Goal: Check status: Check status

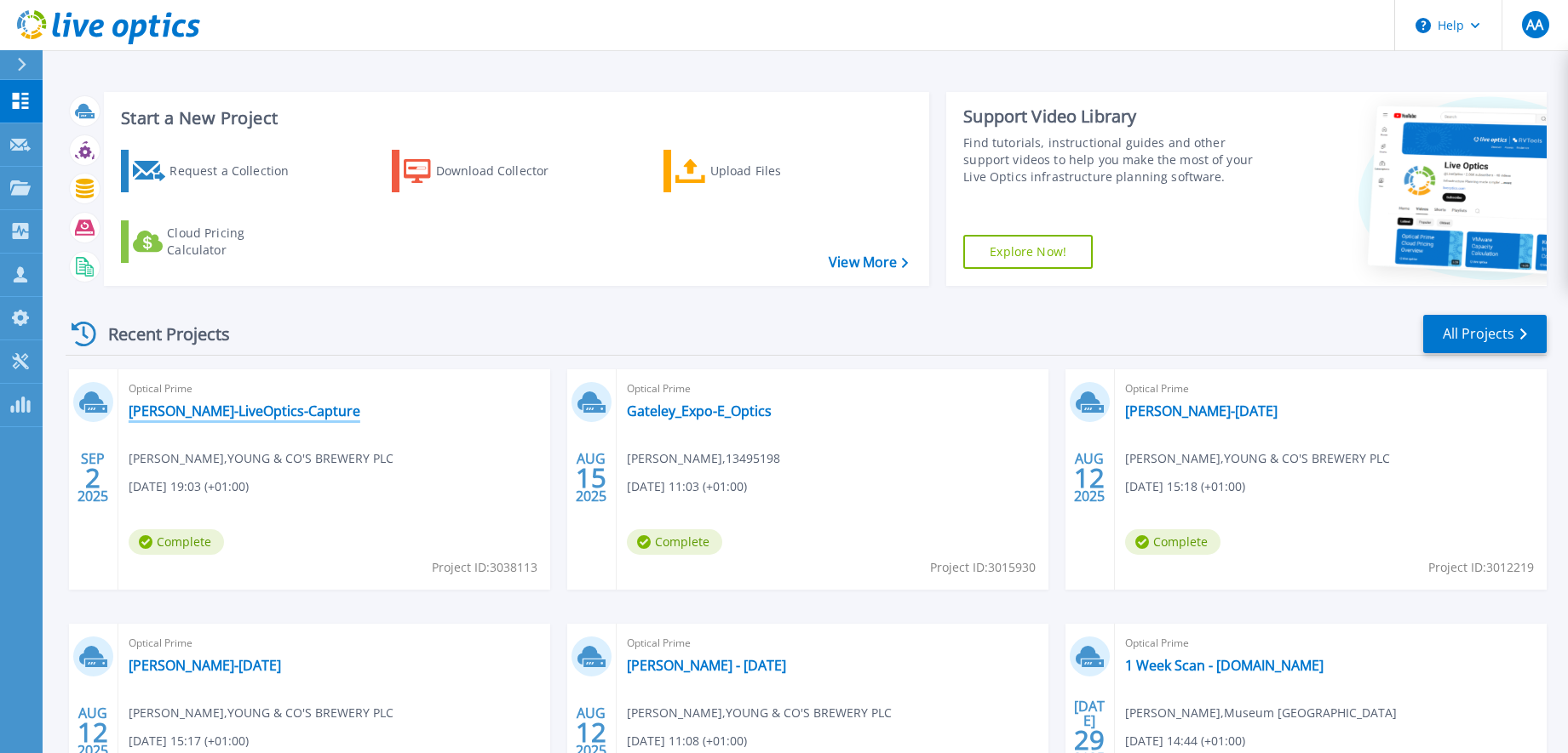
click at [235, 418] on link "[PERSON_NAME]-LiveOptics-Capture" at bounding box center [244, 411] width 231 height 17
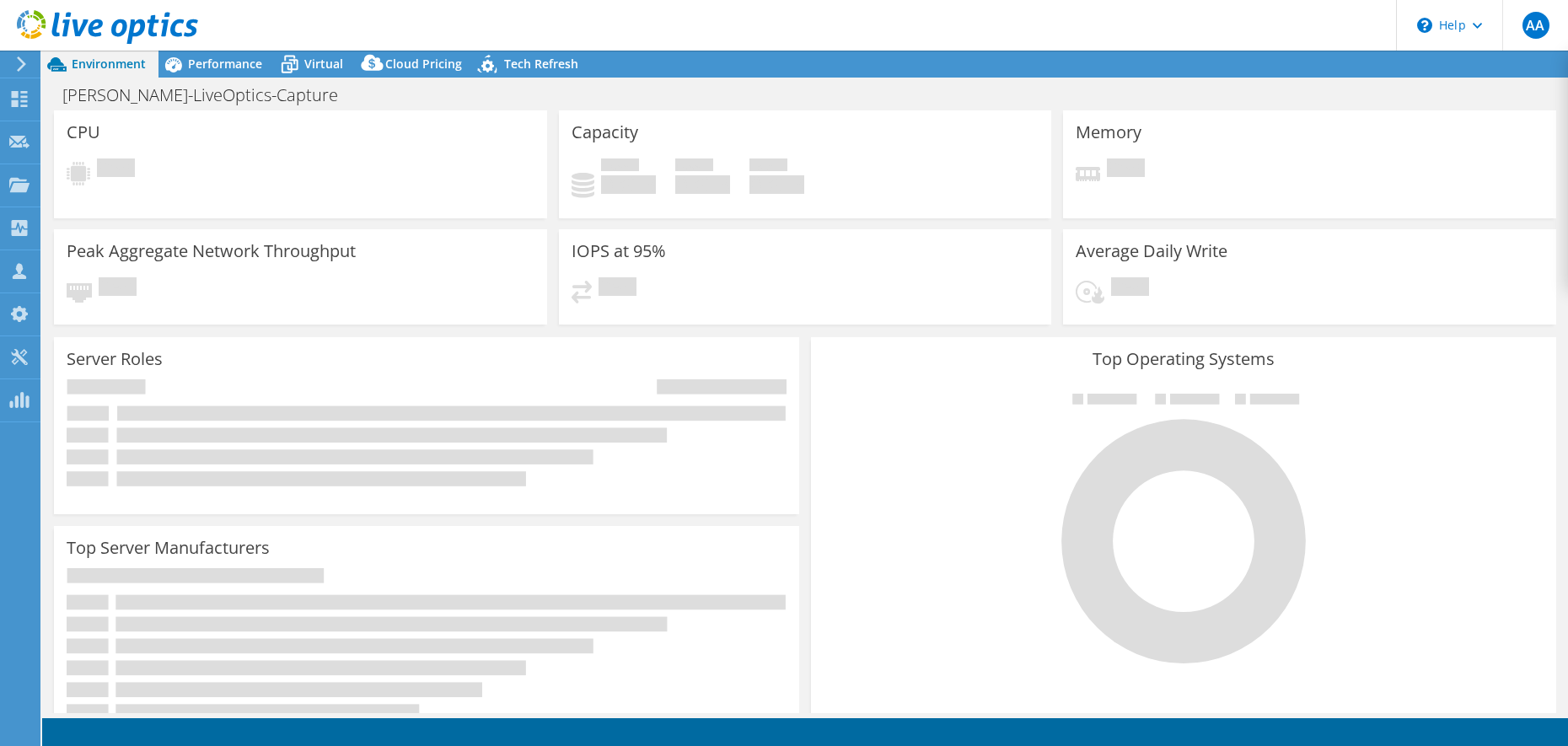
select select "USD"
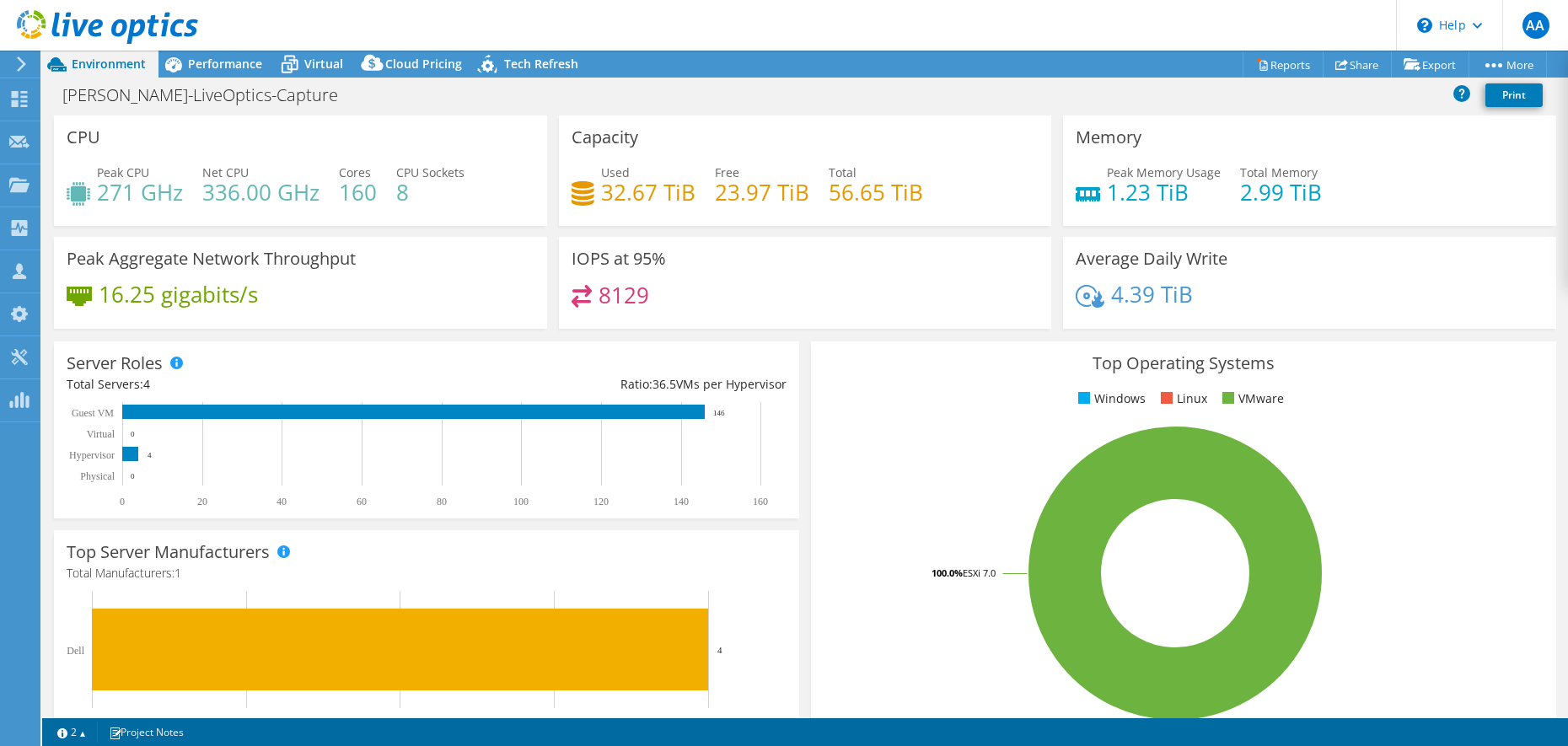
click at [802, 300] on div "8129" at bounding box center [806, 303] width 468 height 37
click at [177, 67] on icon at bounding box center [173, 65] width 16 height 16
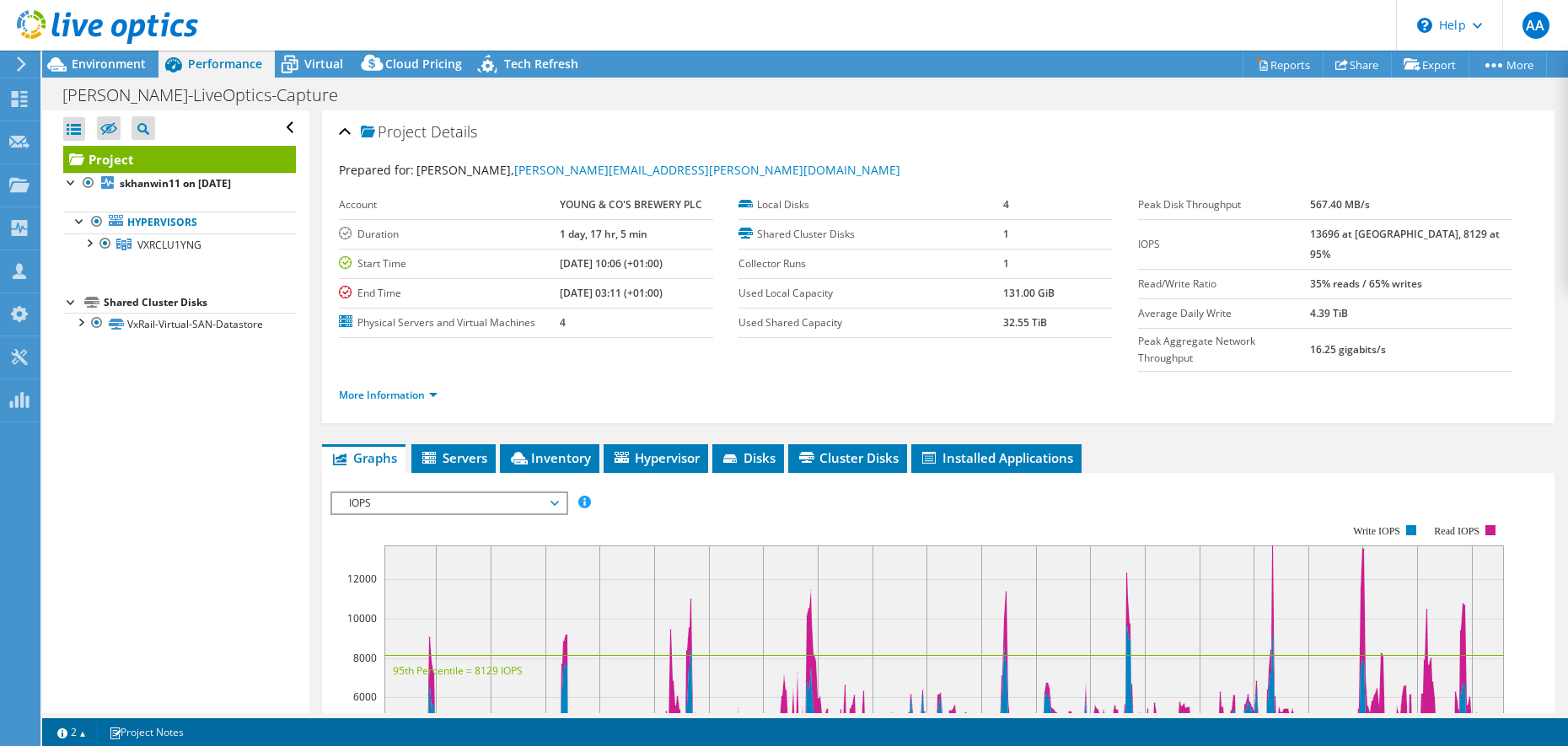
drag, startPoint x: 405, startPoint y: 368, endPoint x: 543, endPoint y: 397, distance: 141.0
click at [405, 386] on li "More Information" at bounding box center [393, 395] width 109 height 18
click at [380, 388] on link "More Information" at bounding box center [389, 395] width 99 height 15
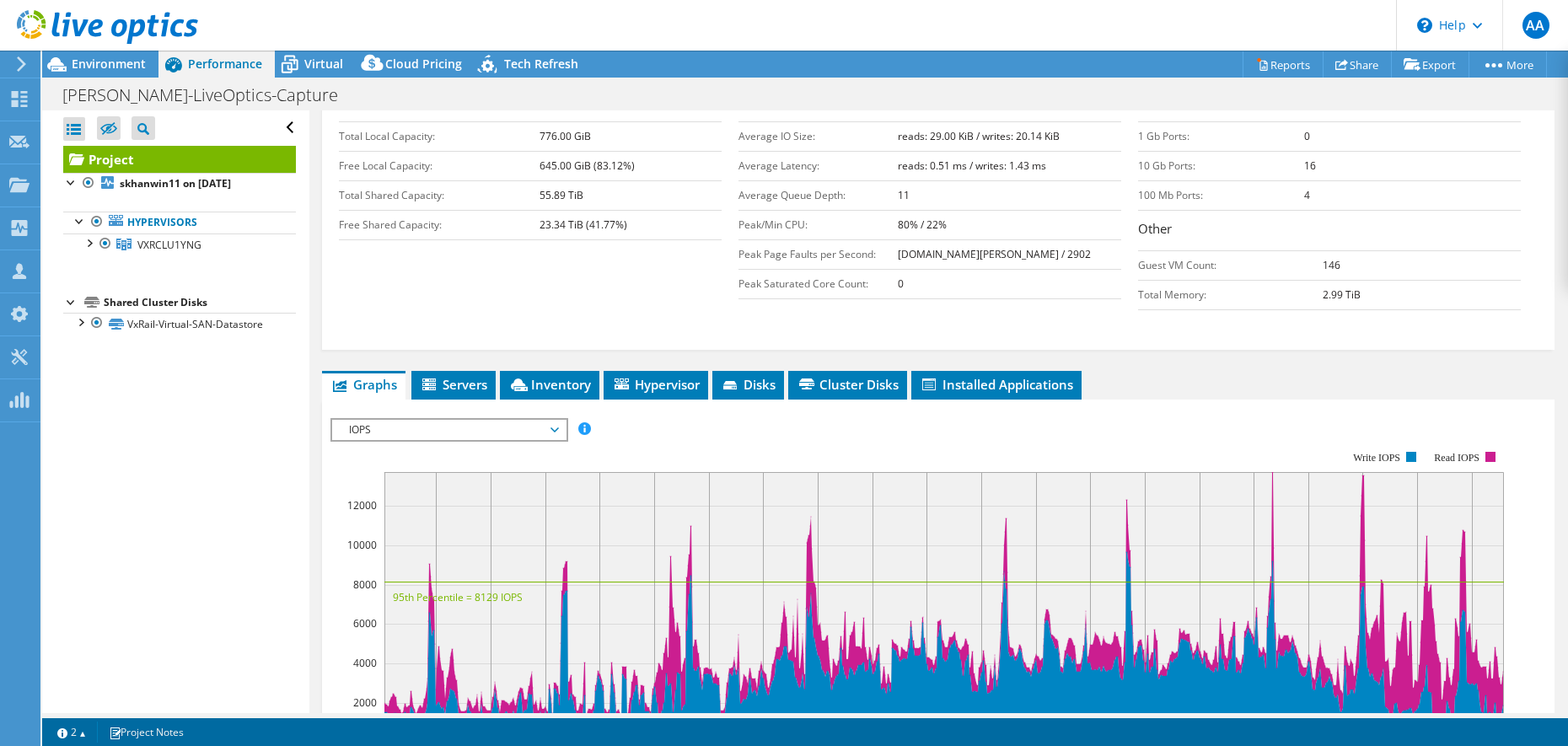
scroll to position [126, 0]
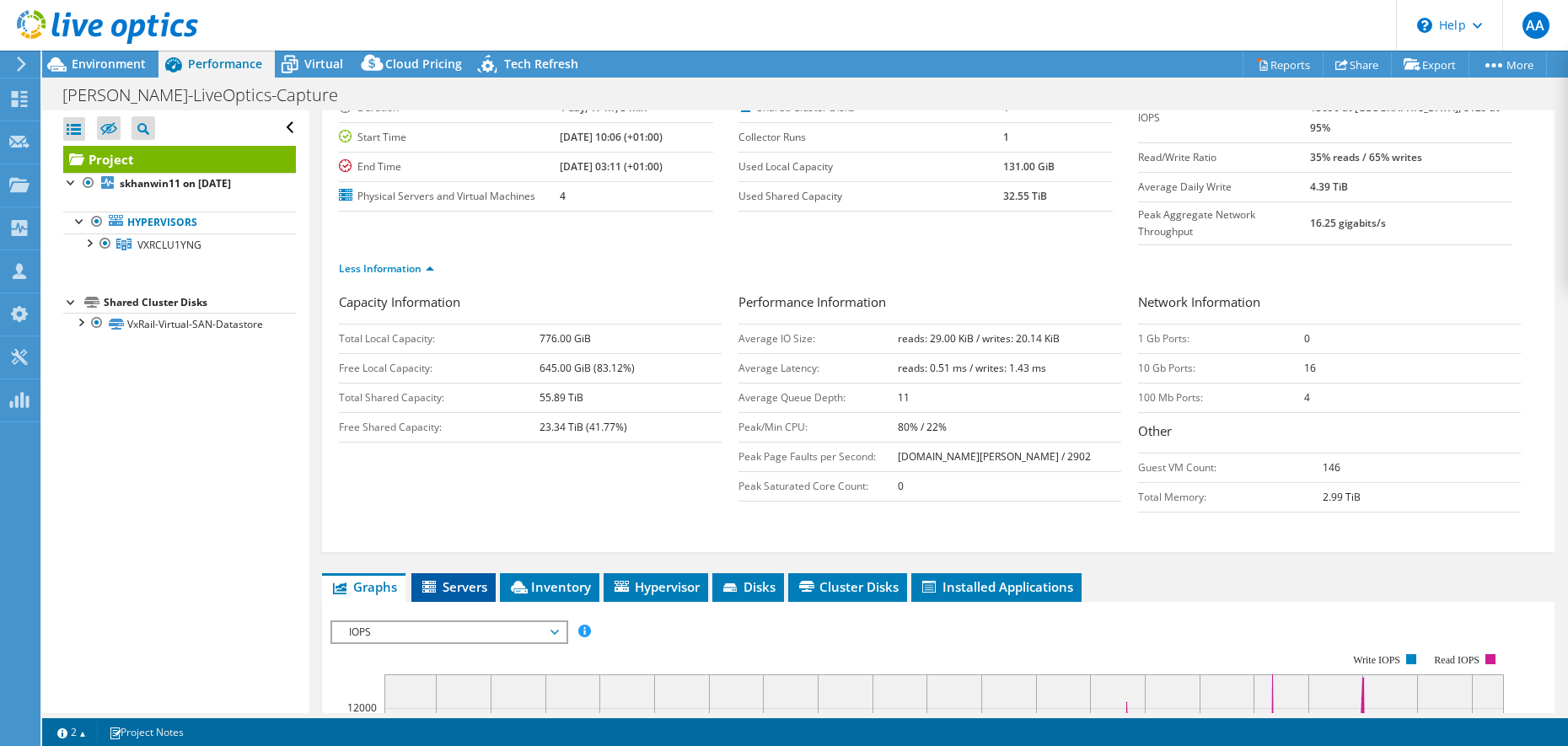
click at [471, 578] on span "Servers" at bounding box center [454, 587] width 68 height 16
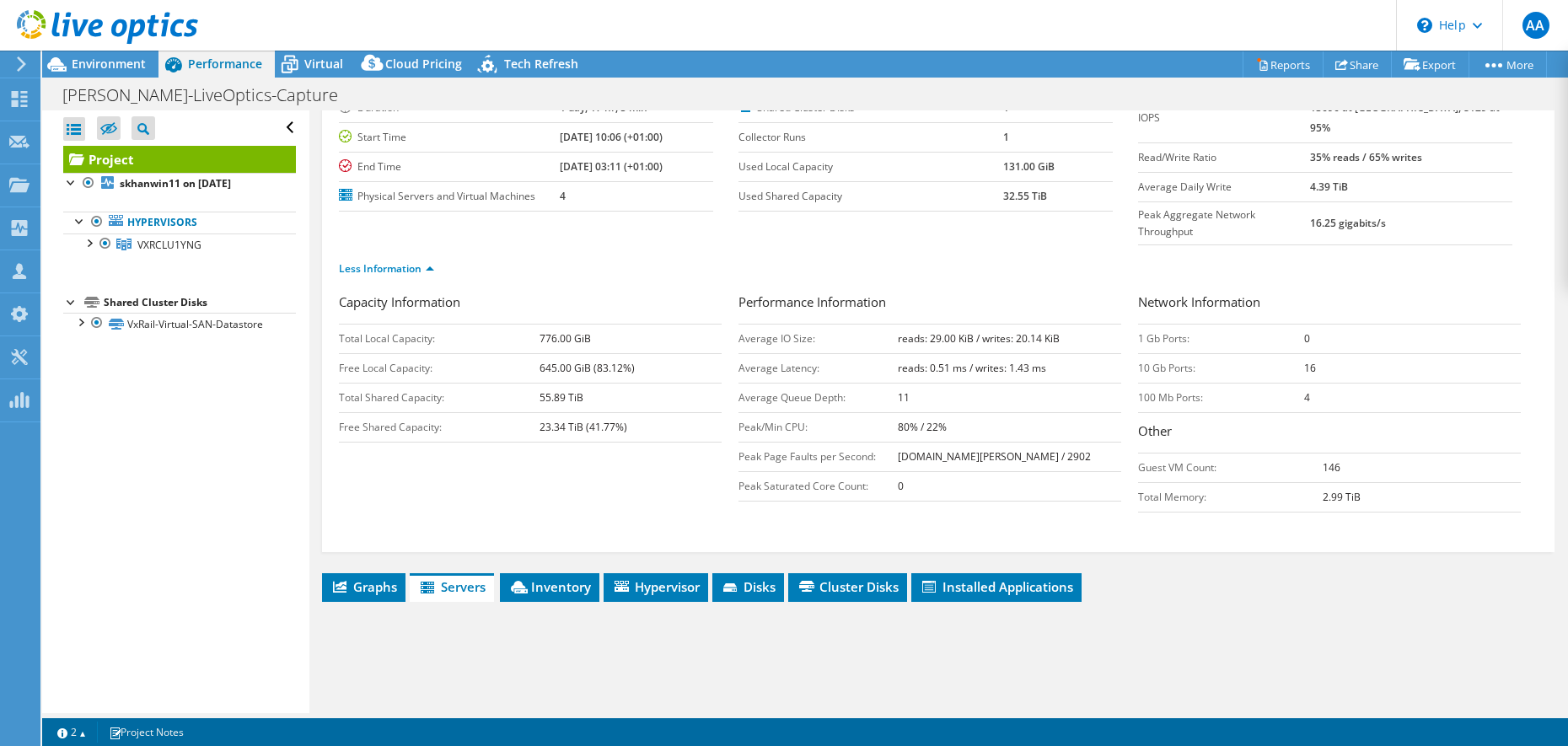
scroll to position [404, 0]
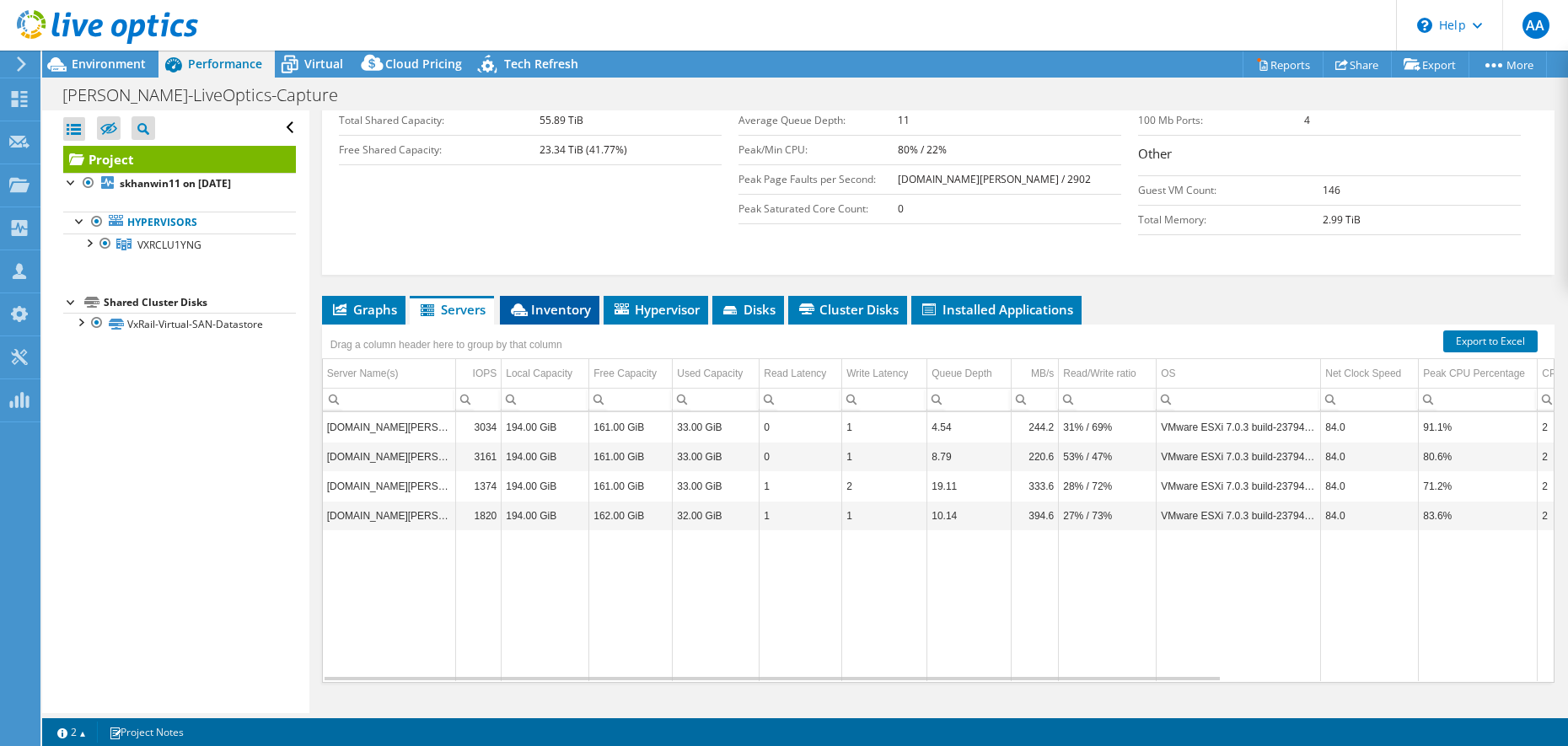
click at [546, 296] on li "Inventory" at bounding box center [550, 310] width 100 height 28
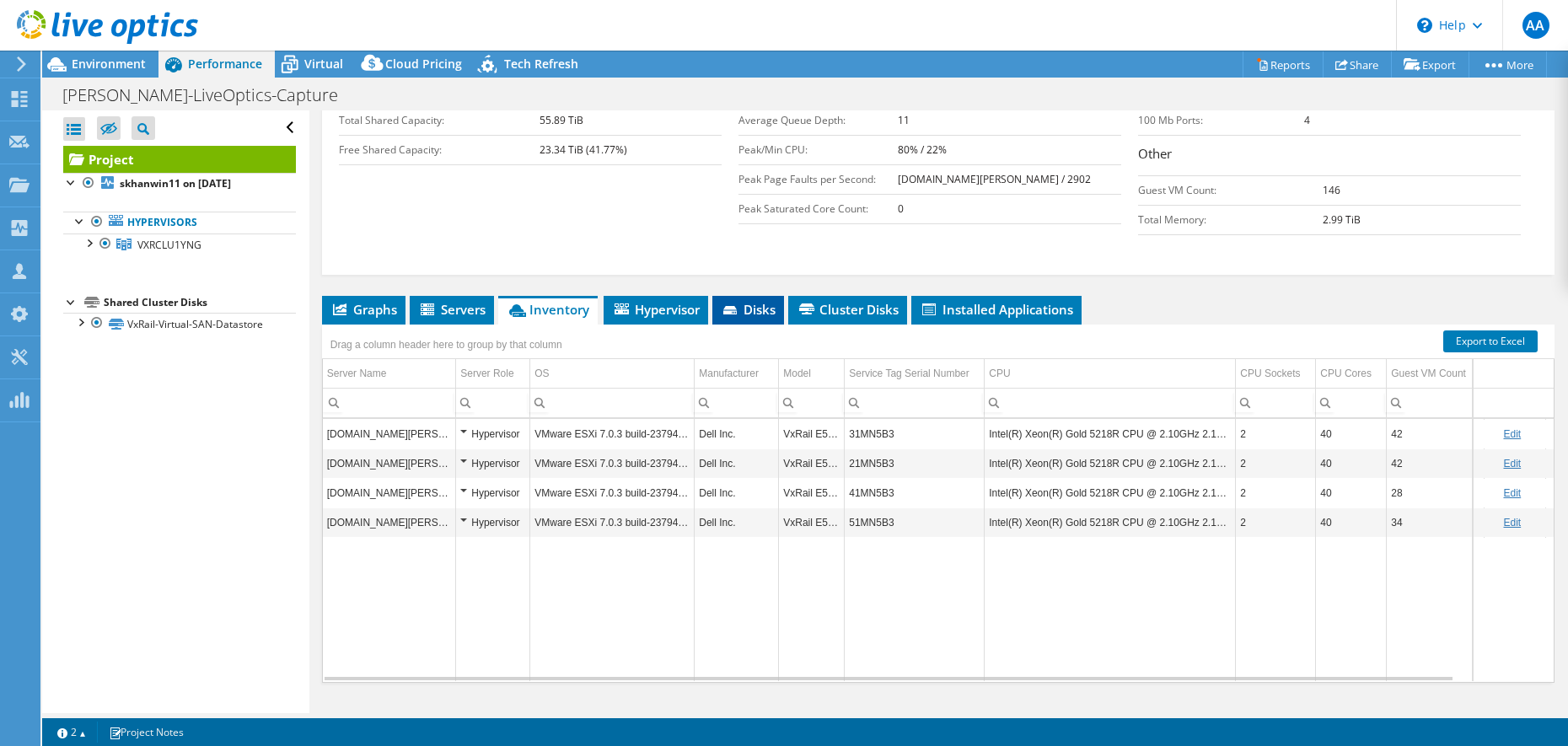
click at [731, 306] on icon at bounding box center [729, 310] width 14 height 8
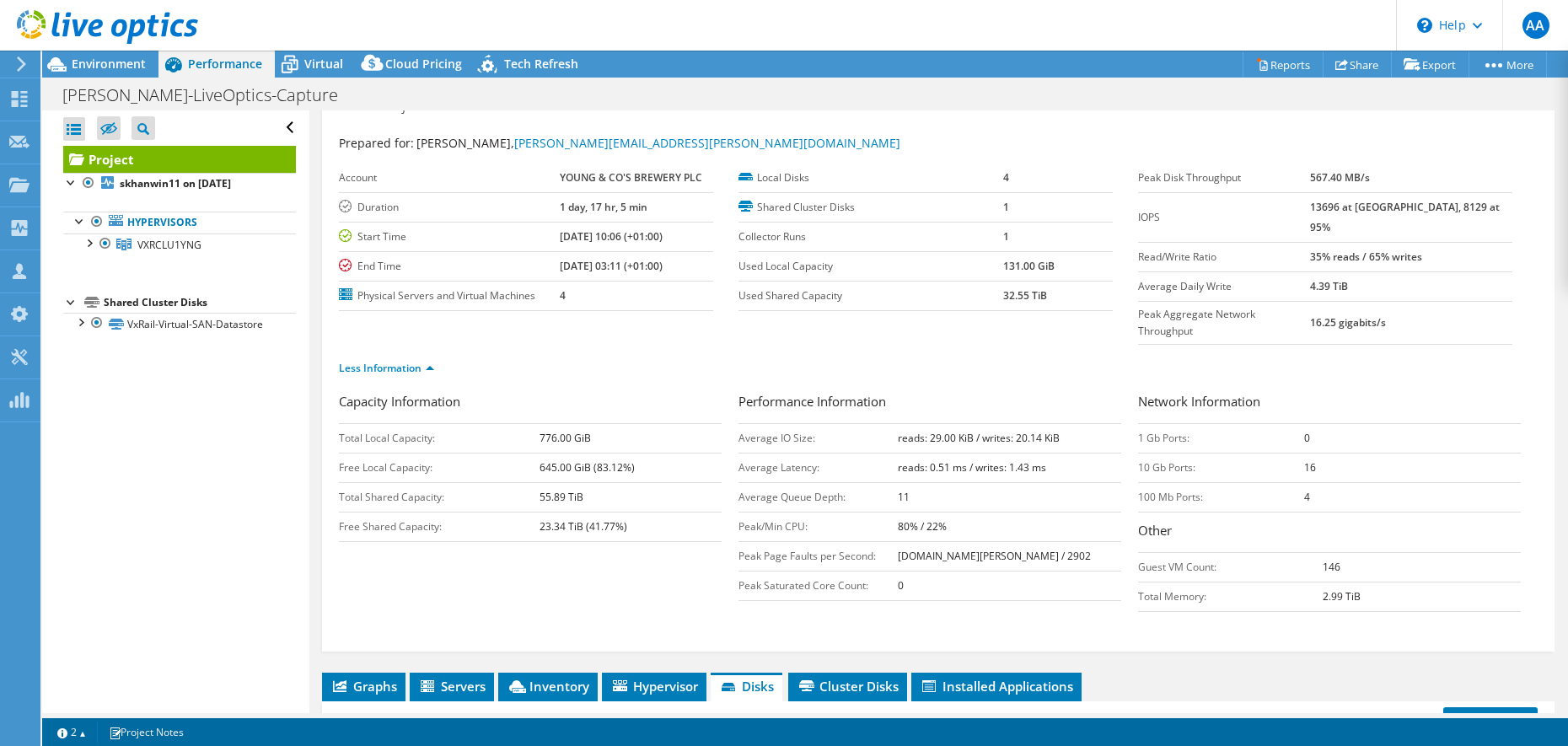
scroll to position [0, 0]
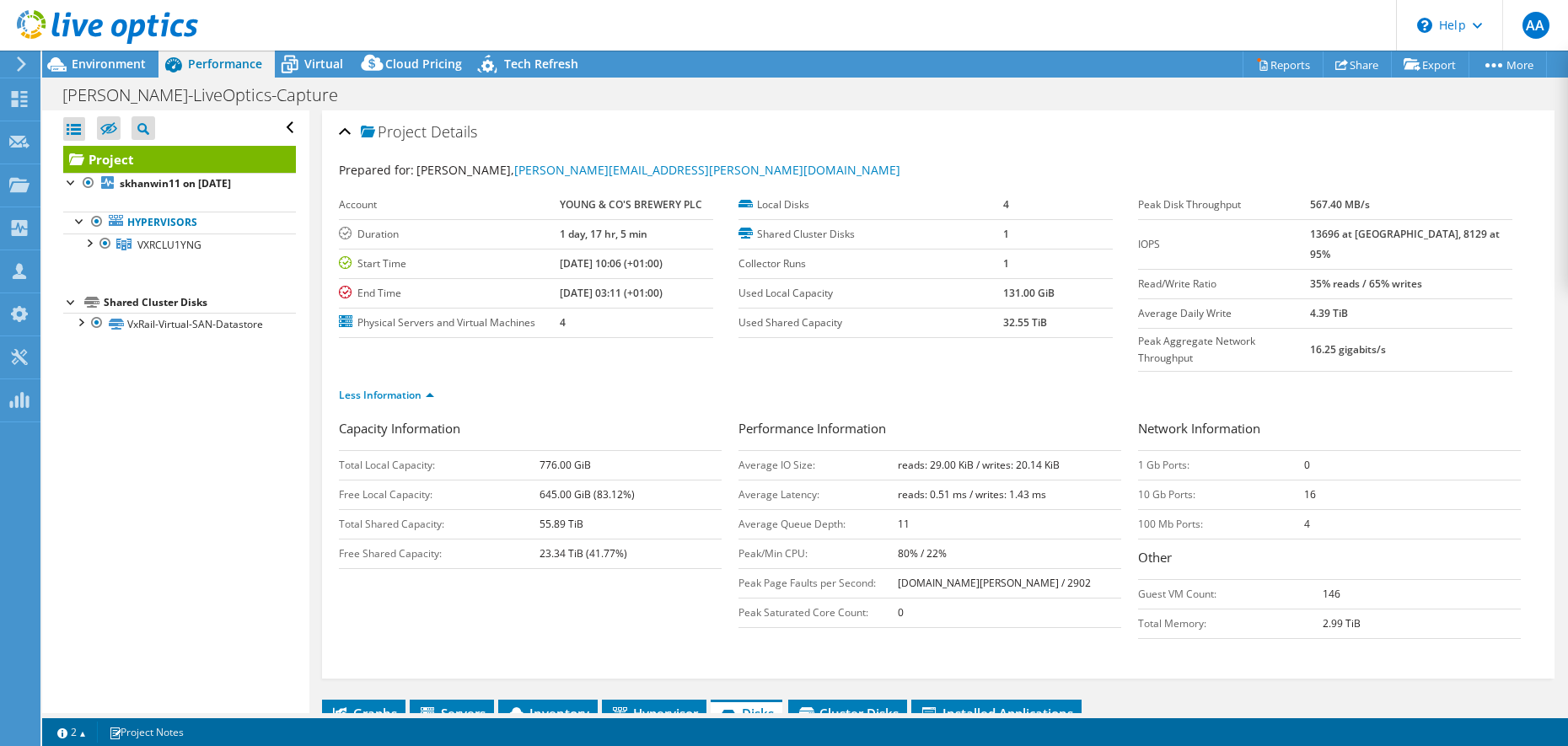
click at [921, 83] on div "[PERSON_NAME]-LiveOptics-Capture Print" at bounding box center [805, 94] width 1526 height 31
